Goal: Information Seeking & Learning: Check status

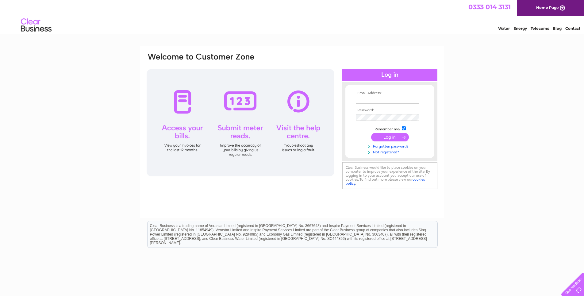
type input "hanoi1991ltd@gmail.com"
click at [386, 137] on input "submit" at bounding box center [390, 137] width 38 height 9
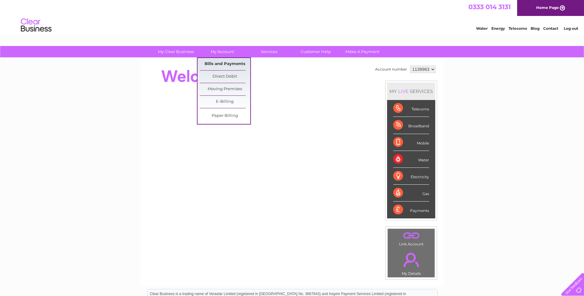
click at [218, 65] on link "Bills and Payments" at bounding box center [225, 64] width 51 height 12
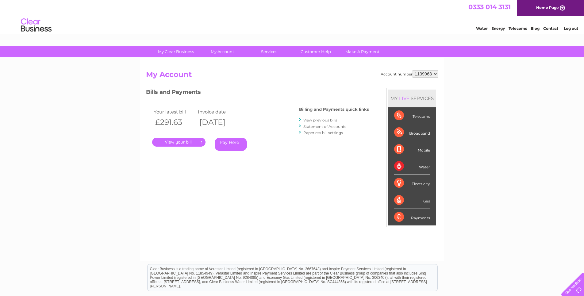
click at [186, 142] on link "." at bounding box center [178, 142] width 53 height 9
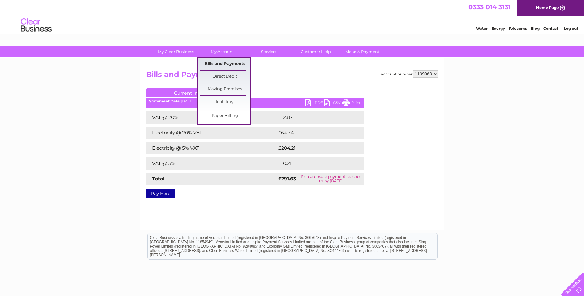
click at [224, 63] on link "Bills and Payments" at bounding box center [225, 64] width 51 height 12
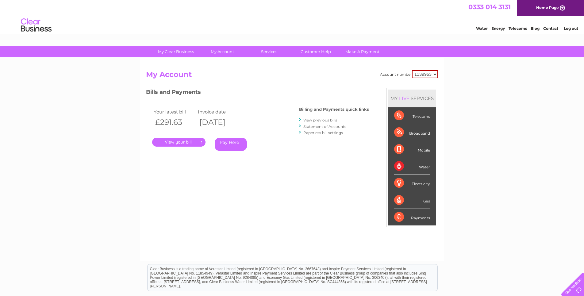
click at [317, 121] on link "View previous bills" at bounding box center [320, 120] width 34 height 5
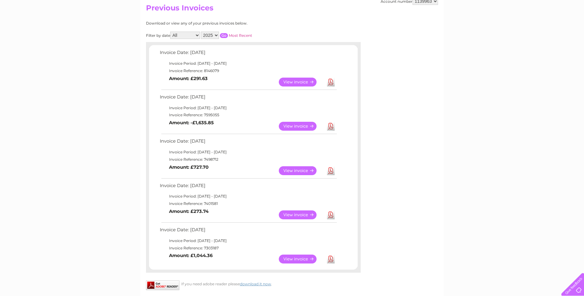
scroll to position [61, 0]
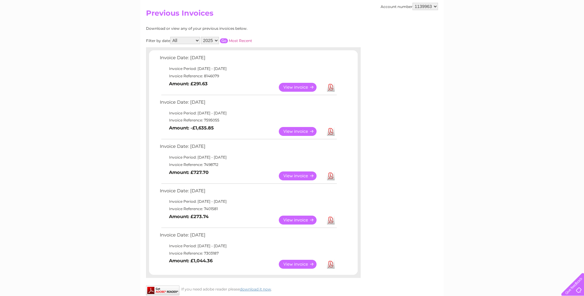
click at [293, 131] on link "View" at bounding box center [301, 131] width 45 height 9
click at [297, 218] on link "View" at bounding box center [301, 220] width 45 height 9
click at [296, 175] on link "View" at bounding box center [301, 175] width 45 height 9
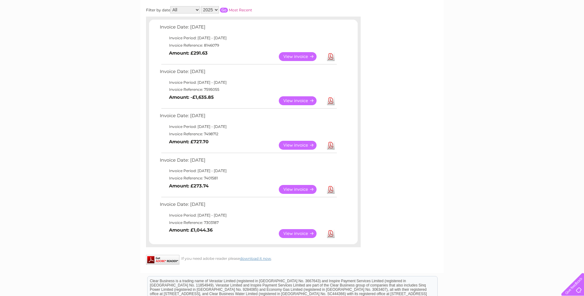
scroll to position [61, 0]
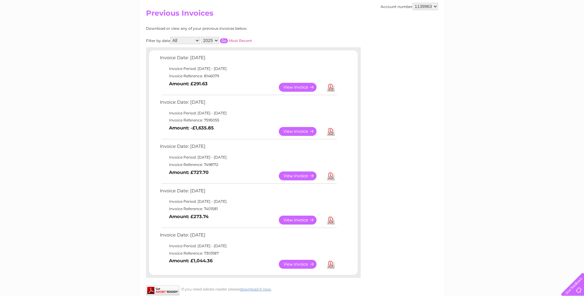
click at [297, 131] on link "View" at bounding box center [301, 131] width 45 height 9
click at [299, 88] on link "View" at bounding box center [301, 87] width 45 height 9
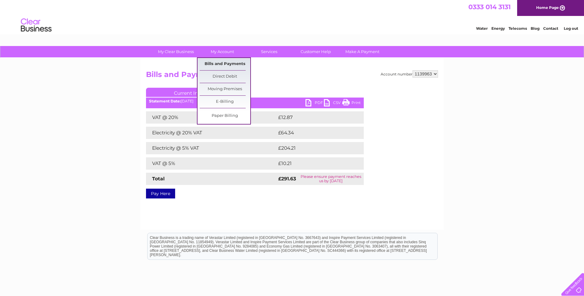
click at [221, 63] on link "Bills and Payments" at bounding box center [225, 64] width 51 height 12
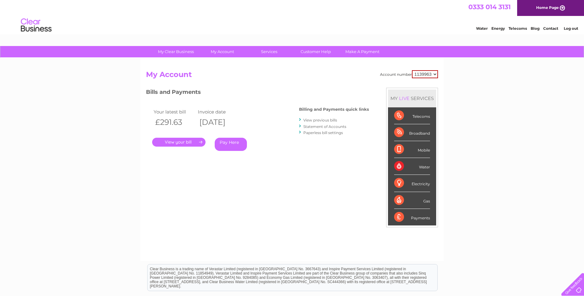
click at [329, 121] on link "View previous bills" at bounding box center [320, 120] width 34 height 5
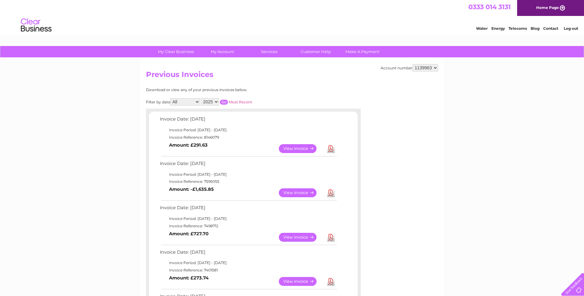
click at [397, 221] on div "Account number 1139963 Previous Invoices Download or view any of your previous …" at bounding box center [292, 211] width 304 height 307
click at [476, 159] on div "My Clear Business Login Details My Details My Preferences Link Account My Accou…" at bounding box center [292, 258] width 584 height 424
click at [478, 178] on div "My Clear Business Login Details My Details My Preferences Link Account My Accou…" at bounding box center [292, 258] width 584 height 424
click at [477, 180] on div "My Clear Business Login Details My Details My Preferences Link Account My Accou…" at bounding box center [292, 258] width 584 height 424
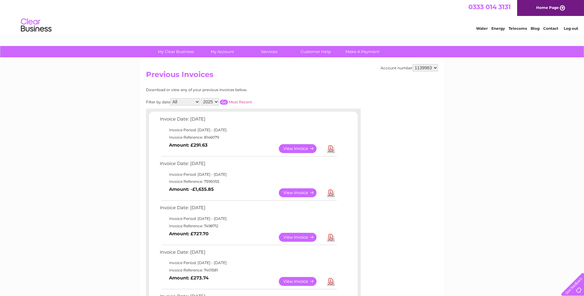
click at [290, 150] on link "View" at bounding box center [301, 148] width 45 height 9
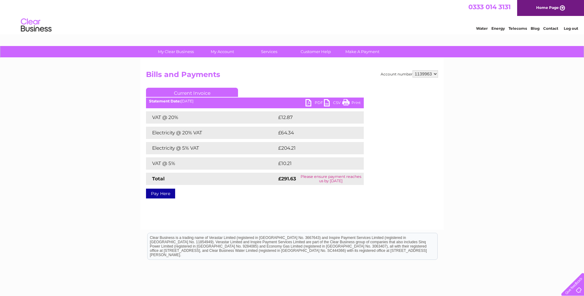
drag, startPoint x: 301, startPoint y: 177, endPoint x: 352, endPoint y: 180, distance: 51.6
click at [352, 180] on td "Please ensure payment reaches us by 13 October 2025" at bounding box center [331, 179] width 66 height 12
click at [341, 180] on td "Please ensure payment reaches us by 13 October 2025" at bounding box center [331, 179] width 66 height 12
click at [405, 179] on div "Account number 1139963 Bills and Payments Current Invoice PDF CSV Print Total" at bounding box center [292, 133] width 292 height 126
drag, startPoint x: 300, startPoint y: 176, endPoint x: 354, endPoint y: 182, distance: 54.3
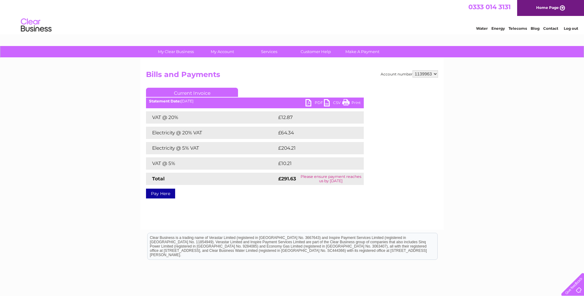
click at [354, 182] on td "Please ensure payment reaches us by 13 October 2025" at bounding box center [331, 179] width 66 height 12
click at [351, 183] on td "Please ensure payment reaches us by 13 October 2025" at bounding box center [331, 179] width 66 height 12
click at [451, 182] on div "My Clear Business Login Details My Details My Preferences Link Account My Accou…" at bounding box center [292, 190] width 584 height 289
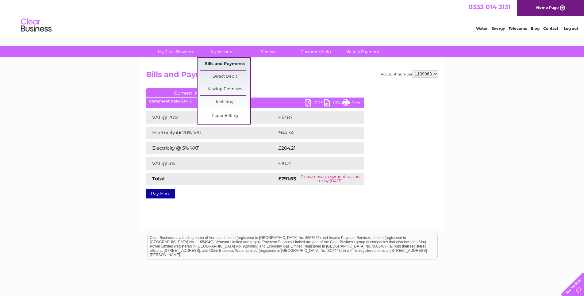
click at [222, 63] on link "Bills and Payments" at bounding box center [225, 64] width 51 height 12
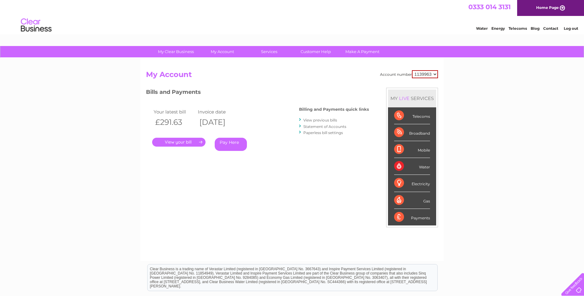
click at [319, 120] on link "View previous bills" at bounding box center [320, 120] width 34 height 5
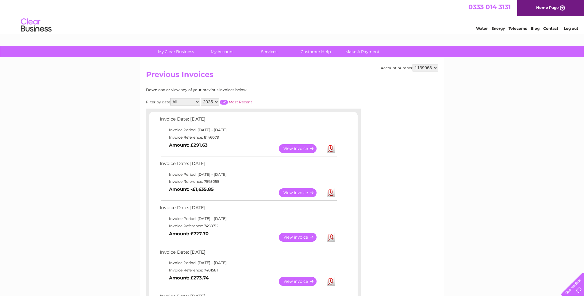
click at [295, 148] on link "View" at bounding box center [301, 148] width 45 height 9
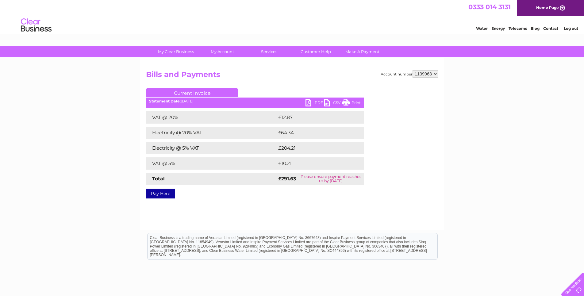
click at [191, 91] on link "Current Invoice" at bounding box center [192, 92] width 92 height 9
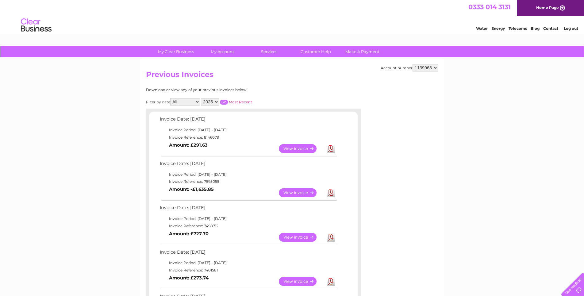
click at [509, 199] on div "My Clear Business Login Details My Details My Preferences Link Account My Accou…" at bounding box center [292, 258] width 584 height 424
